Goal: Information Seeking & Learning: Learn about a topic

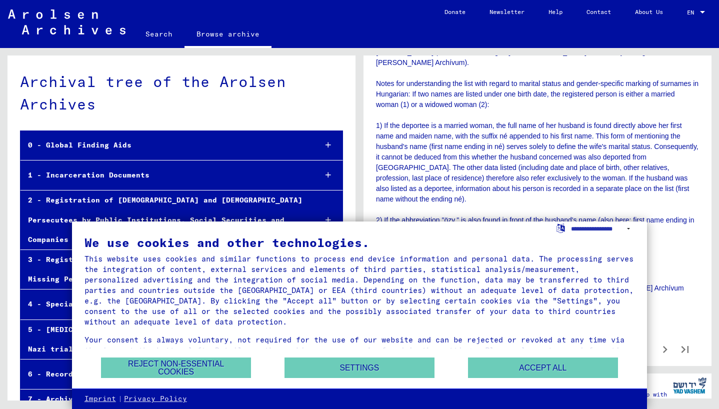
scroll to position [414, 0]
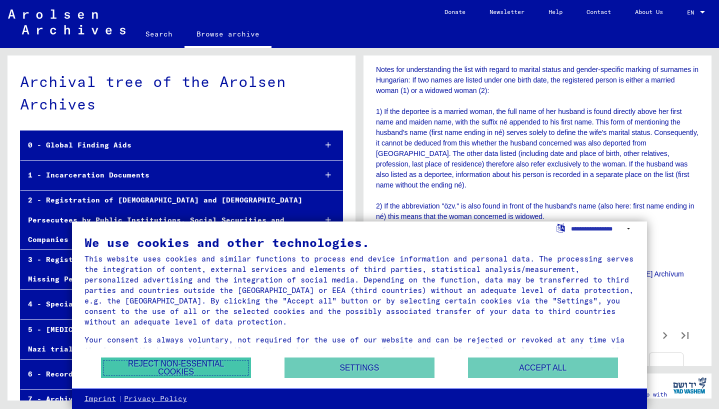
click at [217, 372] on button "Reject non-essential cookies" at bounding box center [176, 368] width 150 height 21
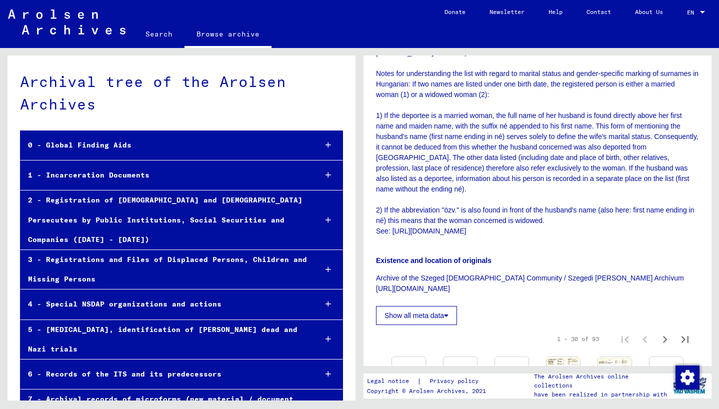
scroll to position [413, 0]
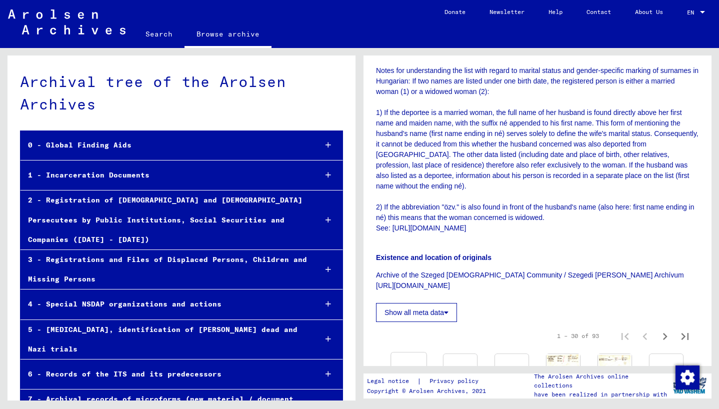
click at [411, 353] on img at bounding box center [408, 353] width 35 height 0
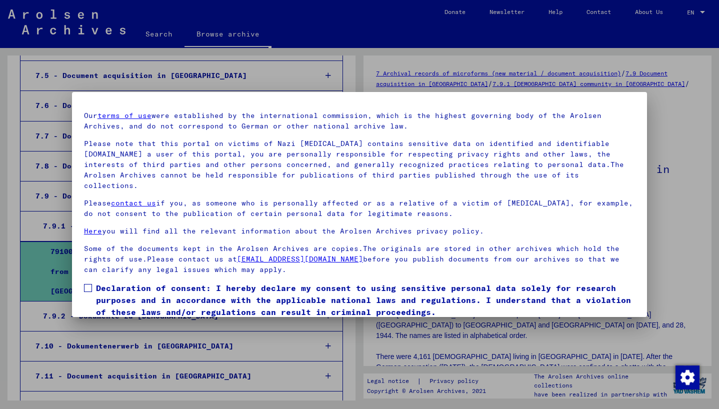
scroll to position [53, 0]
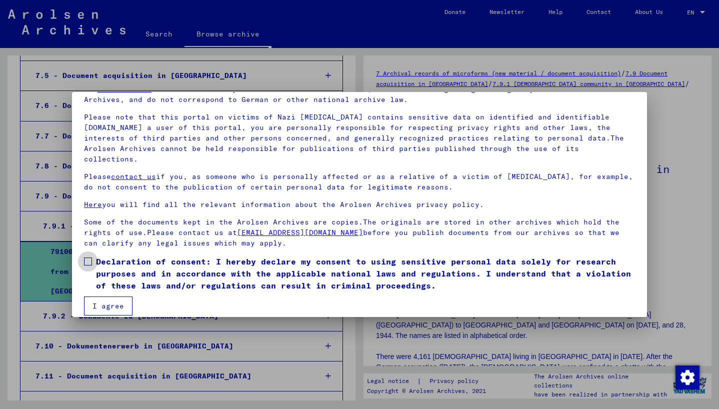
click at [252, 268] on span "Declaration of consent: I hereby declare my consent to using sensitive personal…" at bounding box center [365, 274] width 539 height 36
click at [119, 297] on button "I agree" at bounding box center [108, 306] width 49 height 19
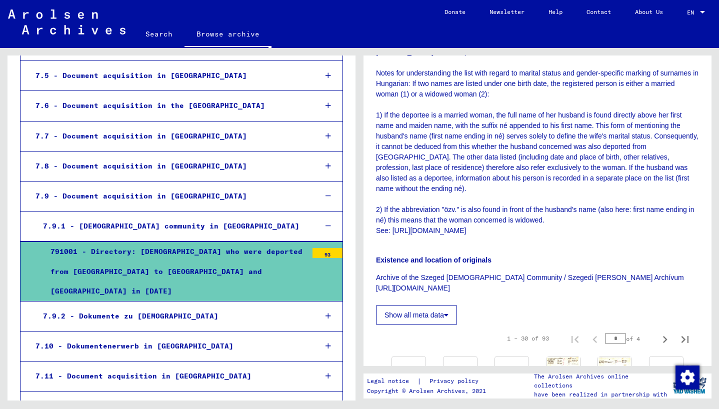
scroll to position [420, 0]
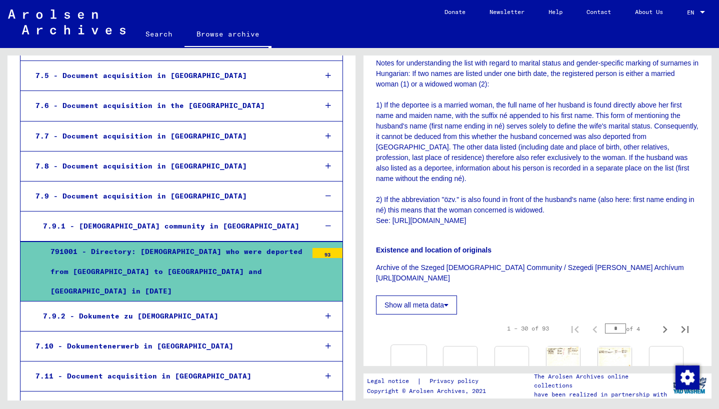
click at [412, 345] on img at bounding box center [408, 345] width 35 height 0
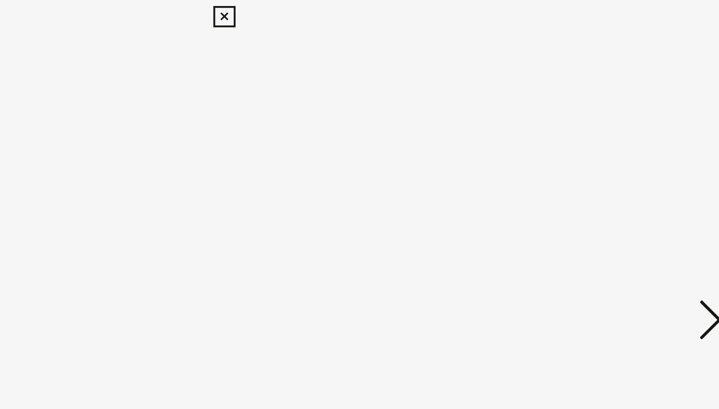
click at [619, 169] on icon at bounding box center [622, 179] width 12 height 24
click at [620, 183] on icon at bounding box center [622, 179] width 12 height 24
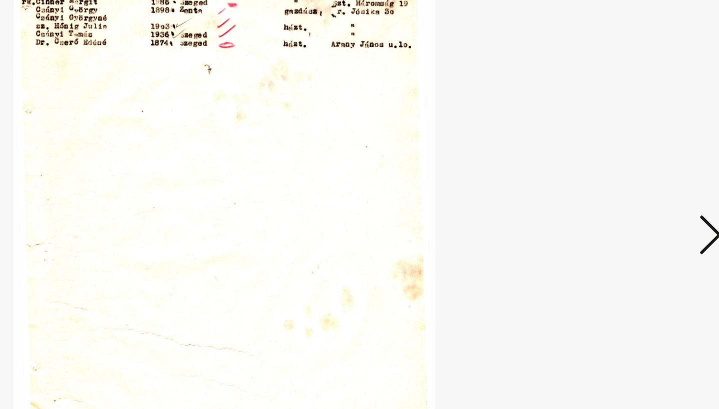
click at [620, 183] on icon at bounding box center [622, 179] width 12 height 24
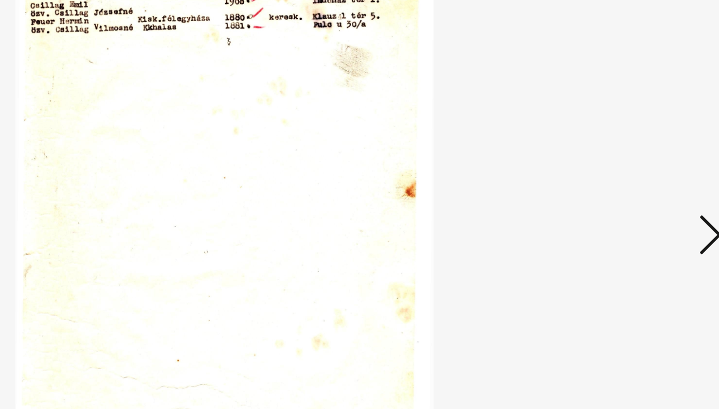
click at [617, 171] on icon at bounding box center [622, 179] width 12 height 24
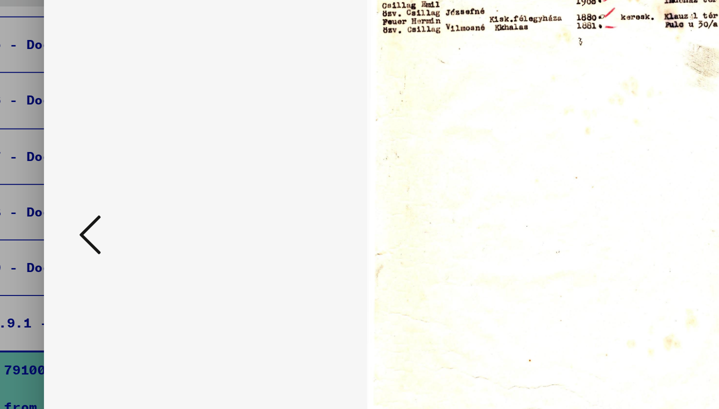
click at [97, 185] on icon at bounding box center [97, 179] width 12 height 24
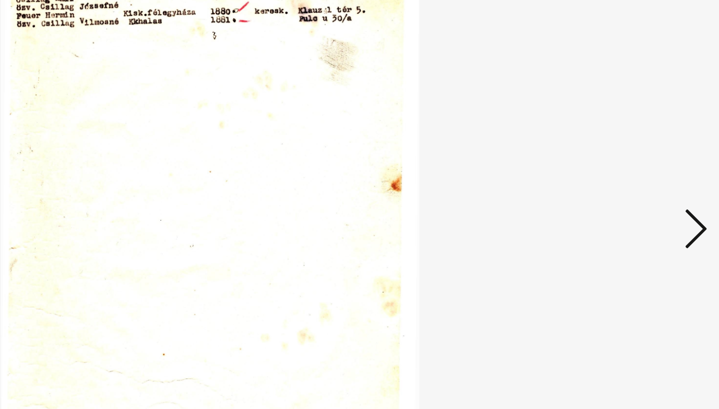
click at [620, 176] on icon at bounding box center [622, 179] width 12 height 24
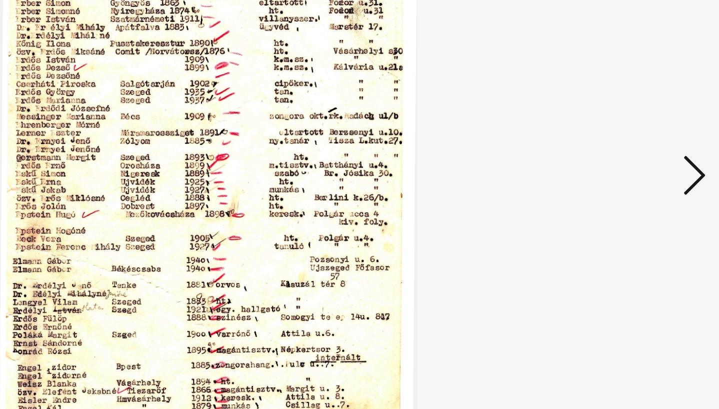
click at [617, 178] on icon at bounding box center [622, 179] width 12 height 24
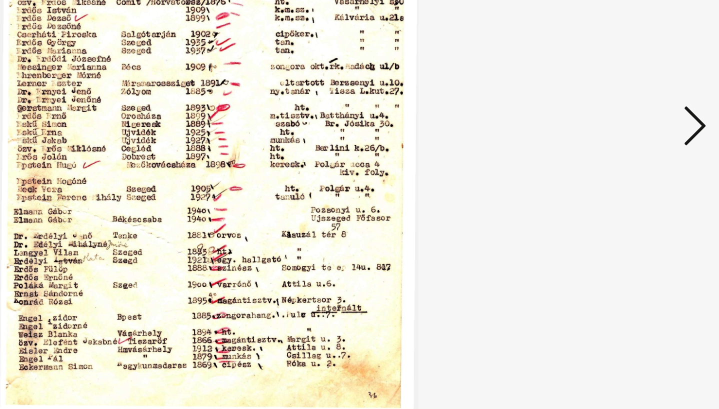
click at [619, 173] on icon at bounding box center [622, 179] width 12 height 24
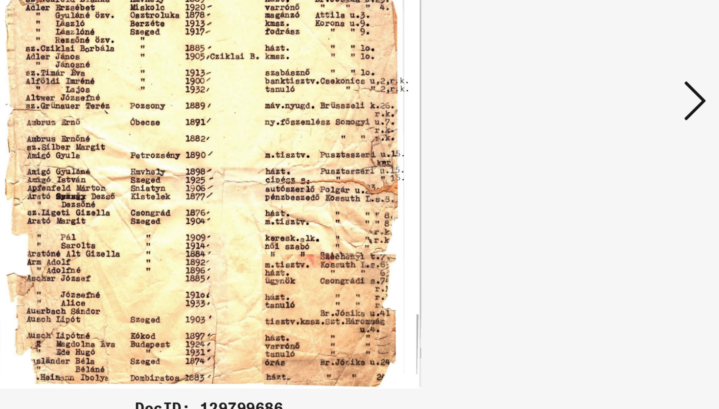
click at [618, 184] on icon at bounding box center [622, 179] width 12 height 24
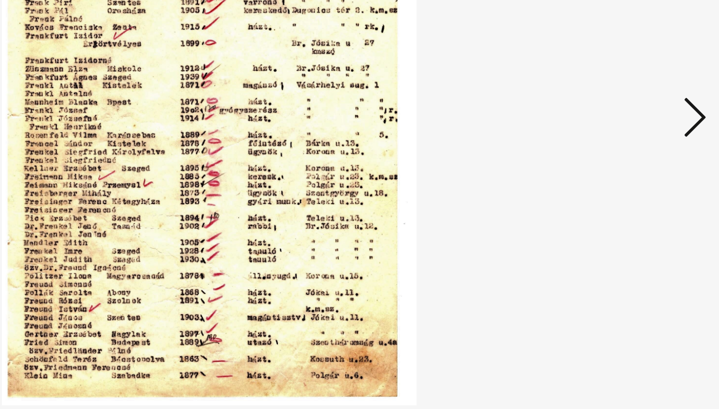
click at [622, 174] on icon at bounding box center [622, 179] width 12 height 24
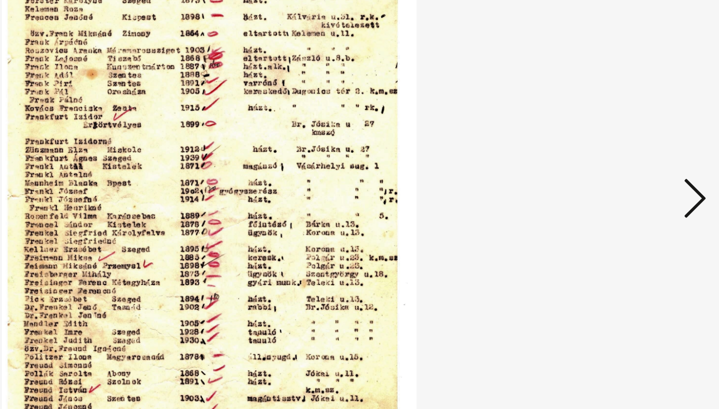
click at [619, 173] on icon at bounding box center [622, 179] width 12 height 24
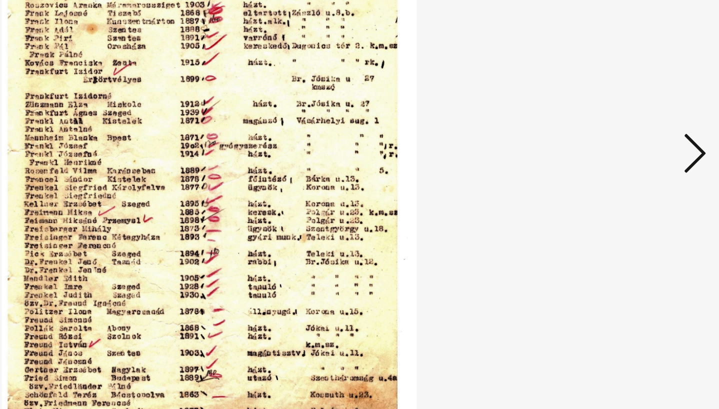
click at [622, 166] on button at bounding box center [622, 179] width 18 height 29
click at [621, 168] on icon at bounding box center [622, 179] width 12 height 24
click at [621, 169] on icon at bounding box center [622, 179] width 12 height 24
click at [622, 169] on icon at bounding box center [622, 179] width 12 height 24
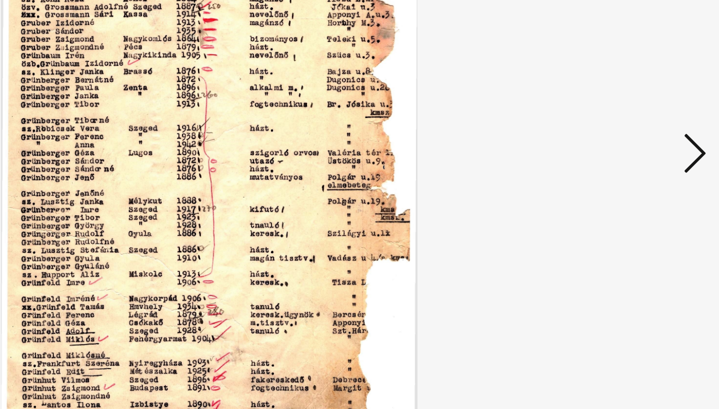
click at [622, 169] on icon at bounding box center [622, 179] width 12 height 24
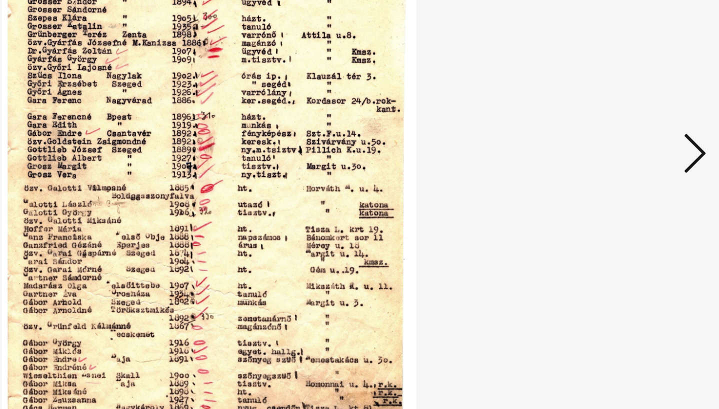
click at [622, 169] on icon at bounding box center [622, 179] width 12 height 24
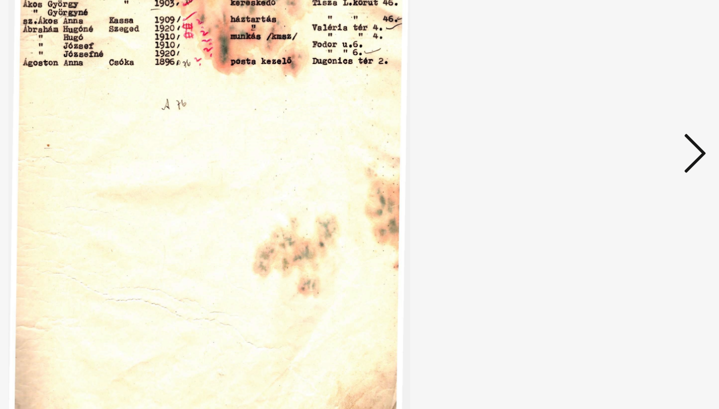
click at [622, 169] on icon at bounding box center [622, 179] width 12 height 24
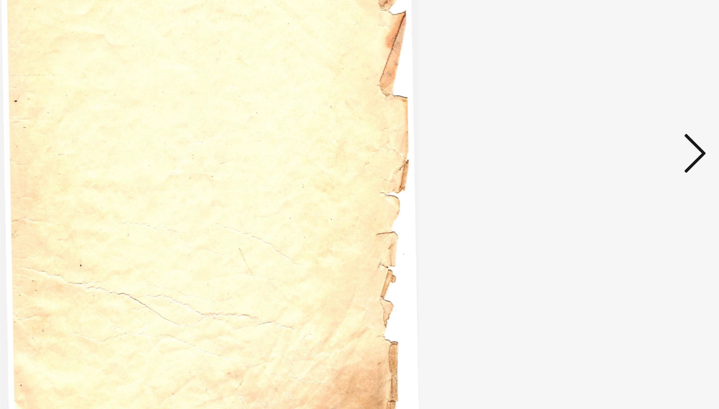
click at [622, 169] on icon at bounding box center [622, 179] width 12 height 24
click at [622, 170] on icon at bounding box center [622, 179] width 12 height 24
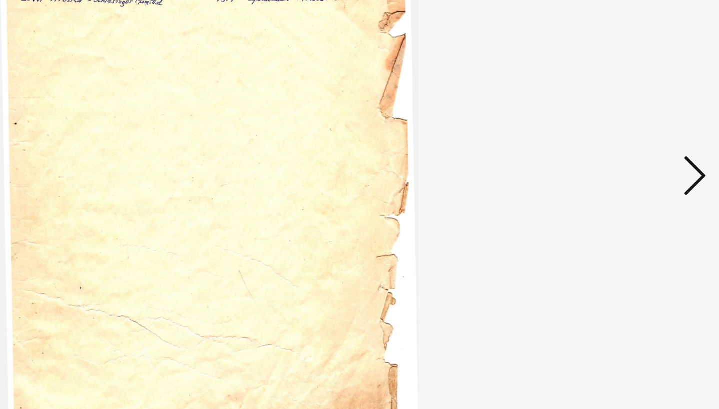
click at [617, 175] on icon at bounding box center [622, 179] width 12 height 24
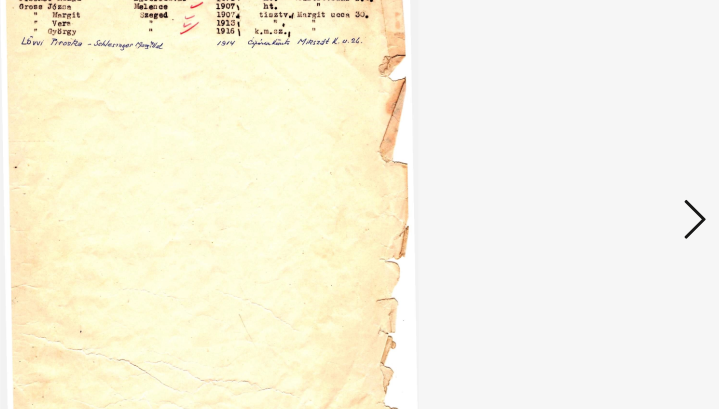
click at [619, 178] on icon at bounding box center [622, 179] width 12 height 24
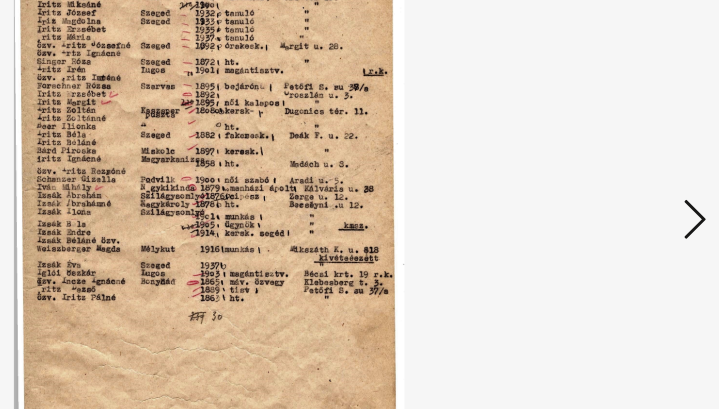
click at [619, 178] on icon at bounding box center [622, 179] width 12 height 24
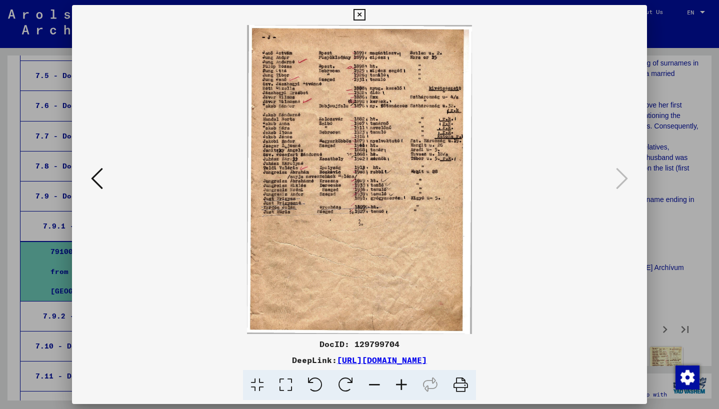
click at [672, 161] on div at bounding box center [359, 204] width 719 height 409
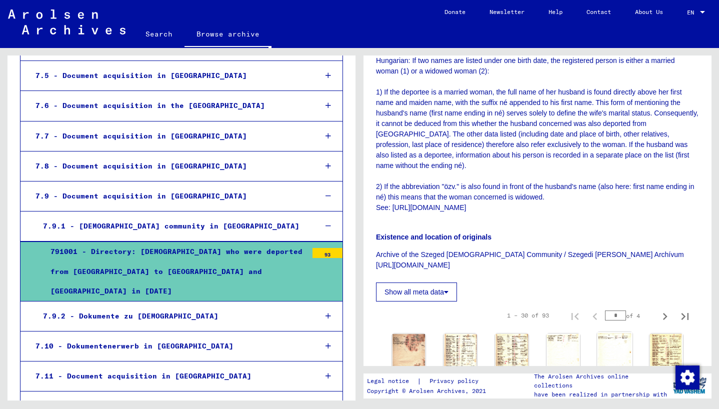
scroll to position [433, 0]
click at [662, 309] on icon "Next page" at bounding box center [665, 316] width 14 height 14
type input "*"
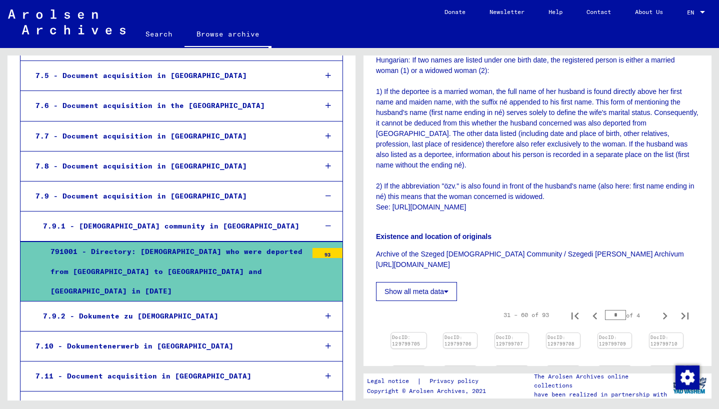
click at [411, 334] on div "DocID: 129799705" at bounding box center [409, 341] width 34 height 14
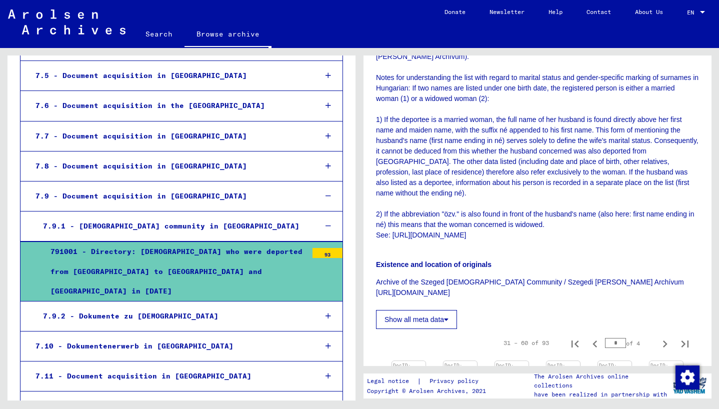
scroll to position [382, 0]
